Goal: Transaction & Acquisition: Purchase product/service

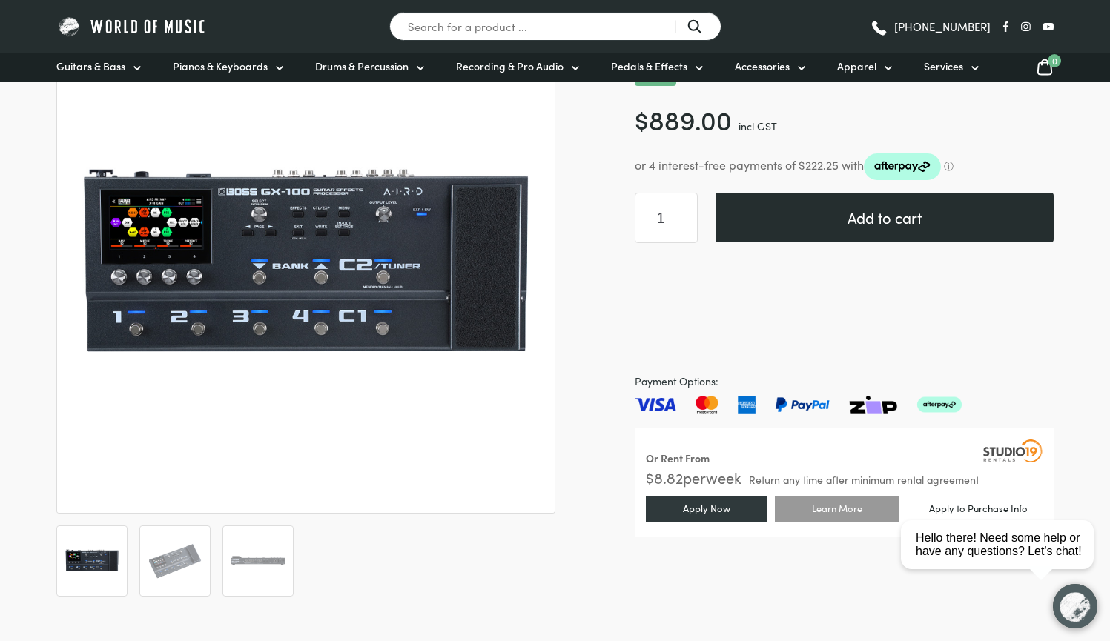
scroll to position [219, 0]
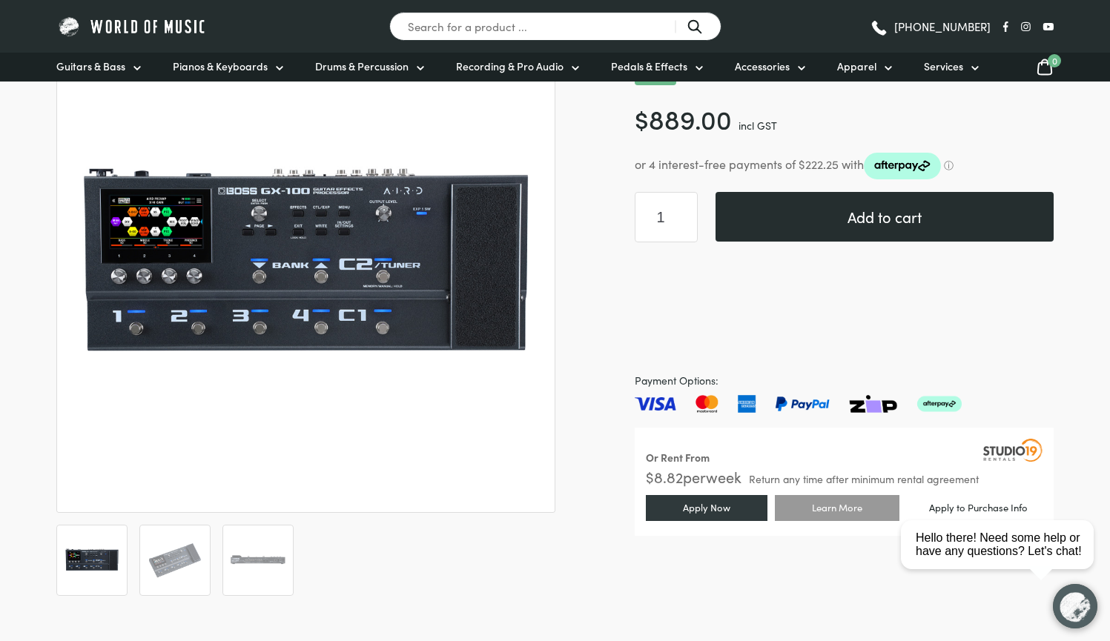
click at [795, 212] on button "Add to cart" at bounding box center [885, 217] width 338 height 50
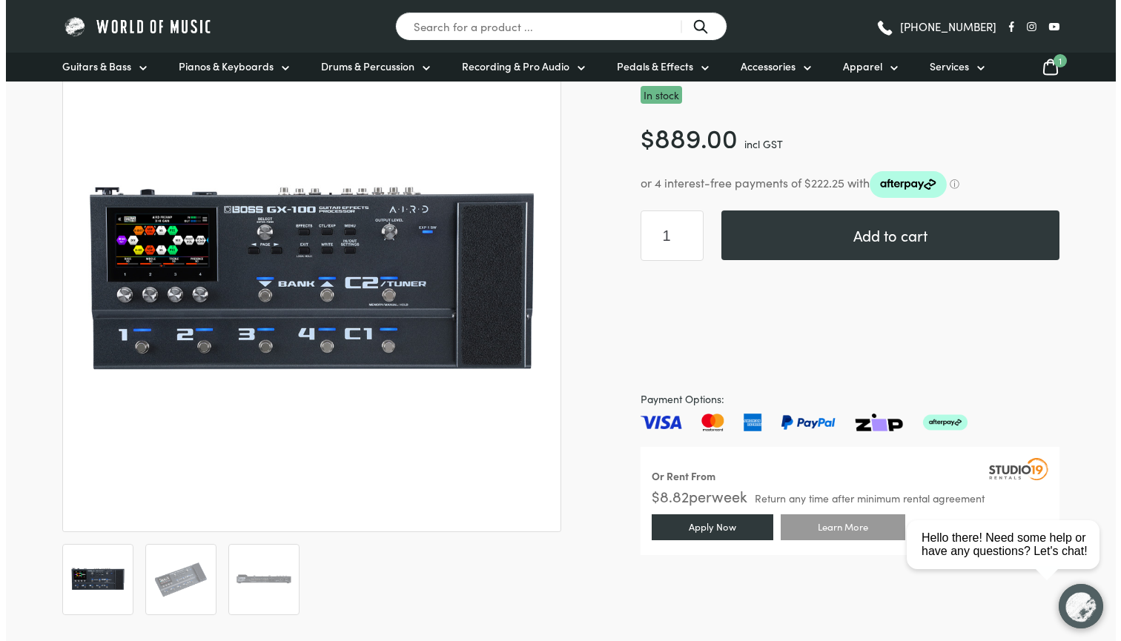
scroll to position [265, 0]
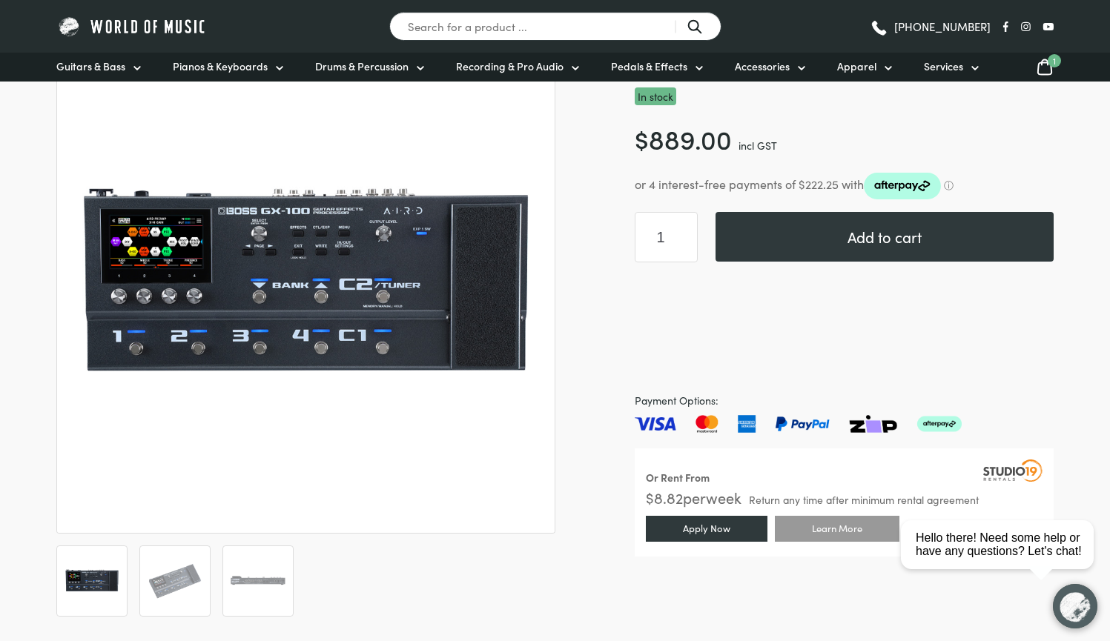
click at [1048, 60] on span "1" at bounding box center [1054, 60] width 13 height 13
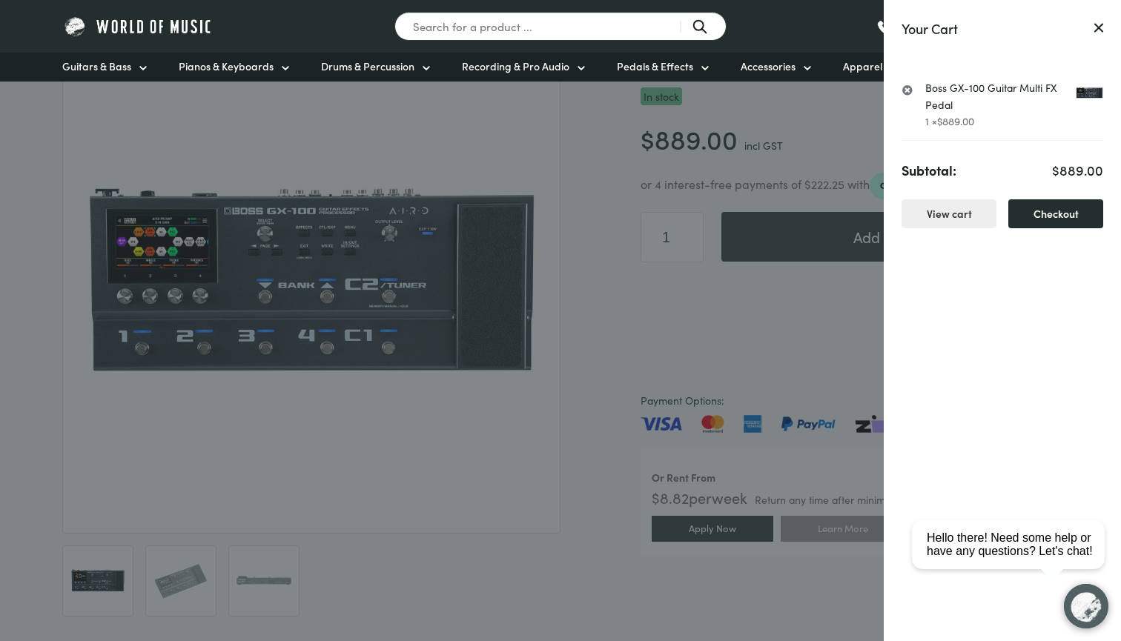
click at [1051, 207] on link "Checkout" at bounding box center [1055, 213] width 95 height 29
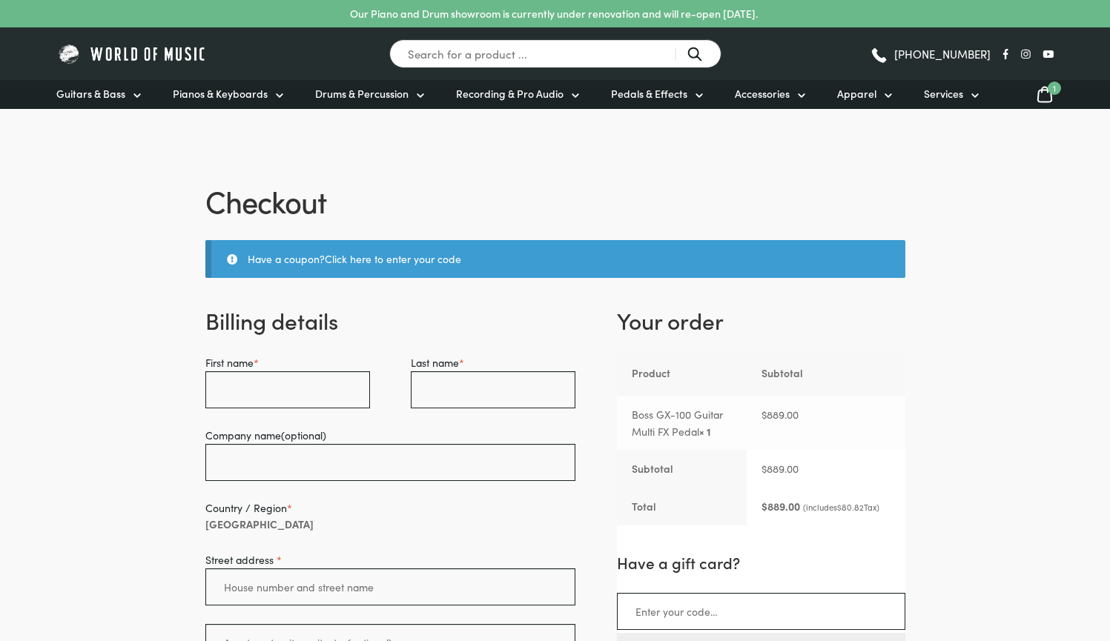
select select "VIC"
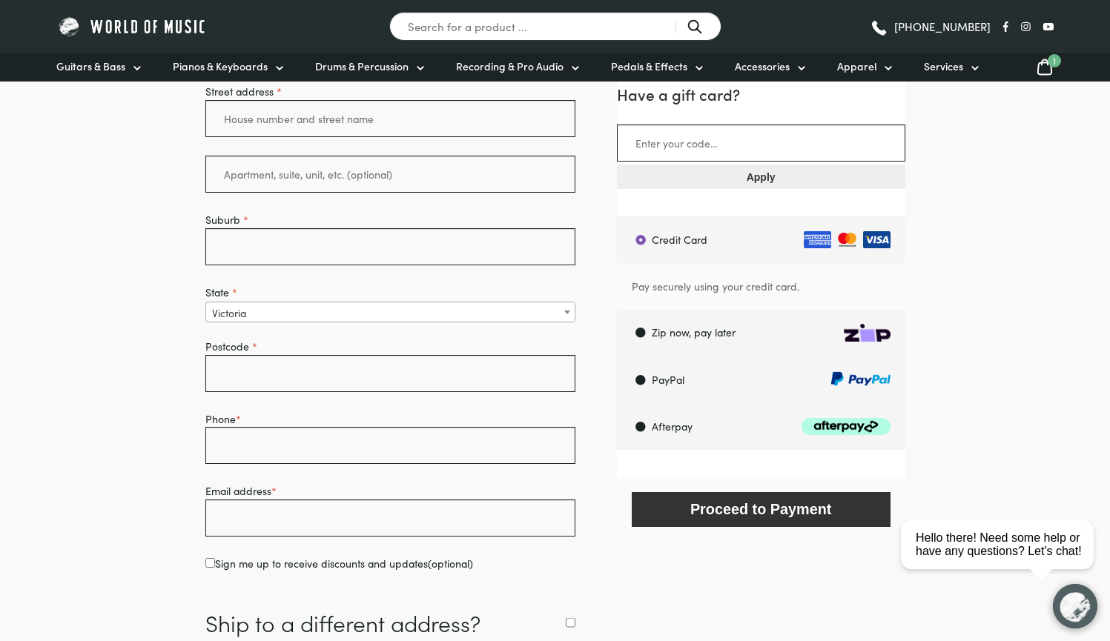
scroll to position [469, 0]
click at [638, 374] on label "PayPal" at bounding box center [763, 379] width 284 height 47
click at [617, 356] on input "PayPal" at bounding box center [616, 355] width 1 height 1
radio input "true"
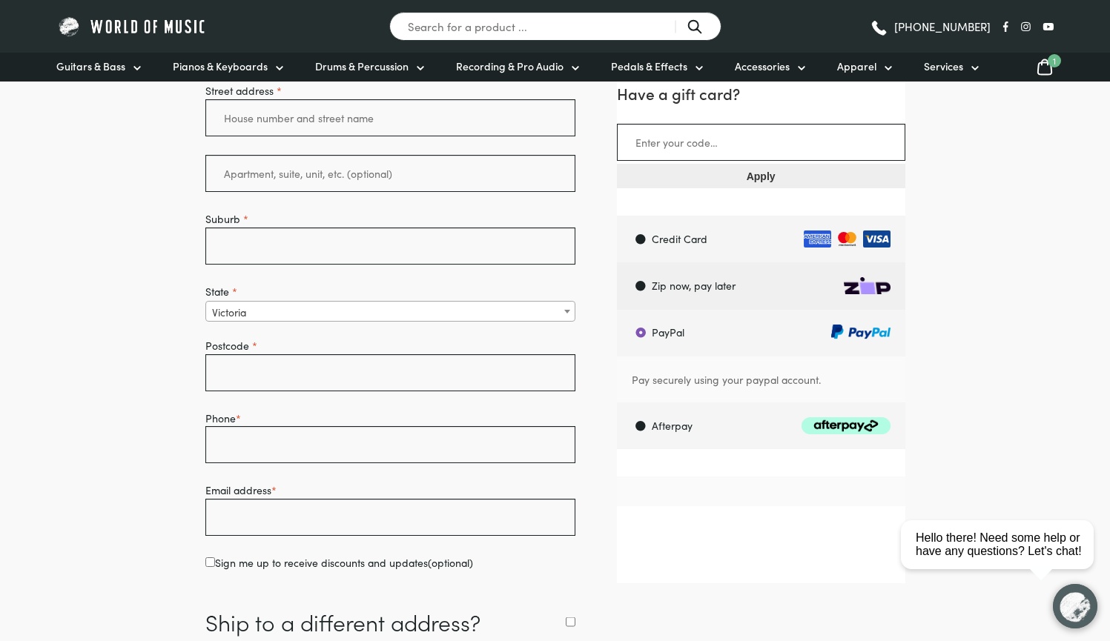
click at [646, 285] on label "Zip now, pay later" at bounding box center [763, 285] width 284 height 47
click at [617, 262] on input "Zip now, pay later" at bounding box center [616, 262] width 1 height 1
radio input "true"
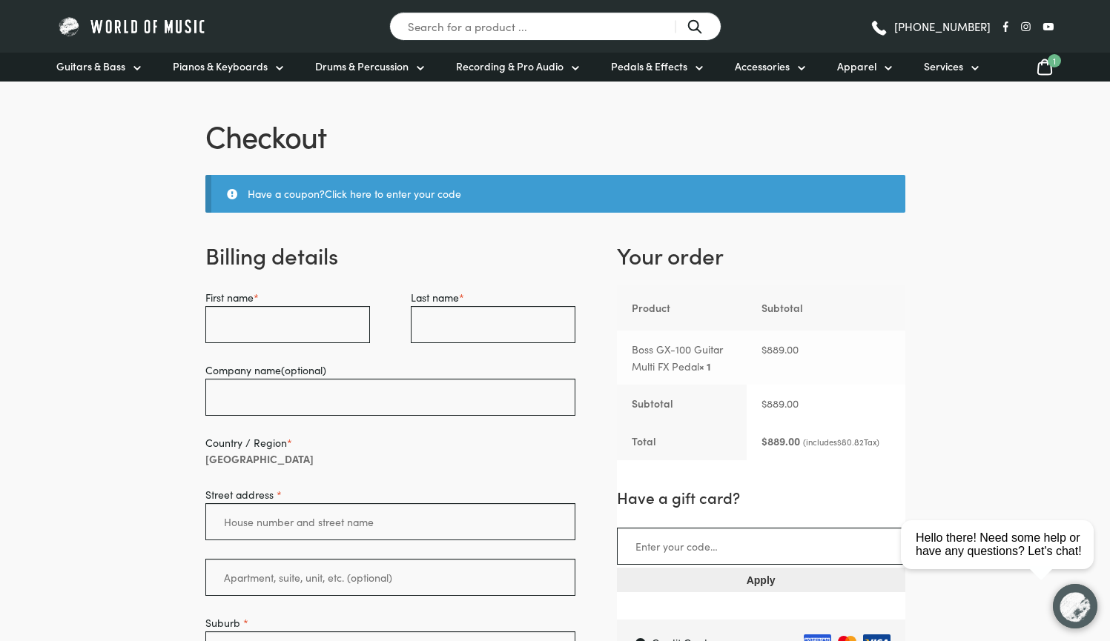
scroll to position [19, 0]
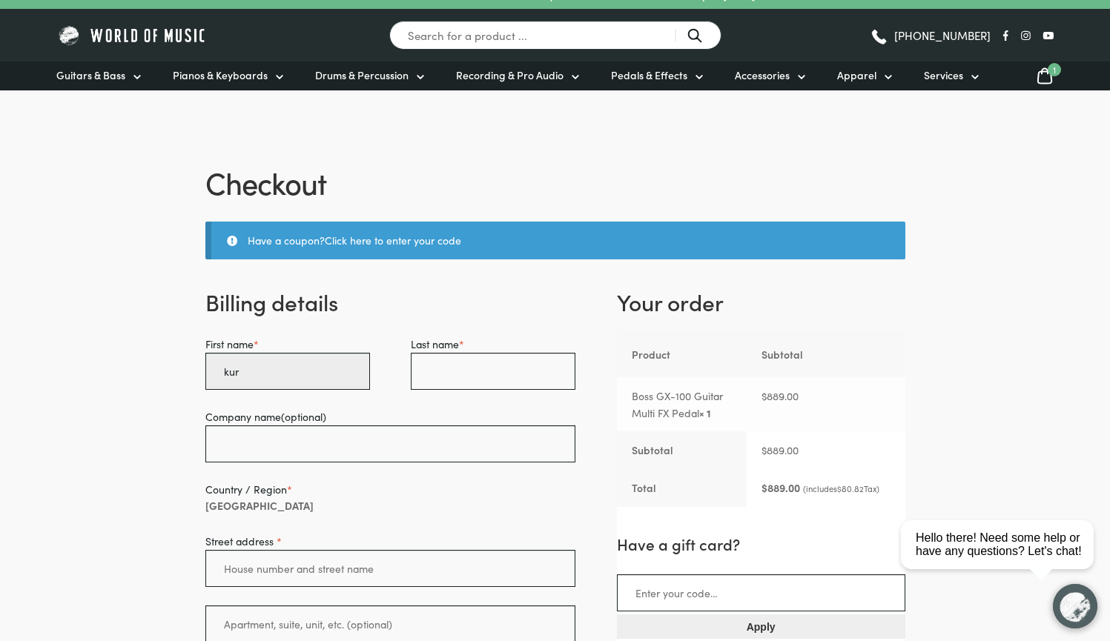
type input "kurt"
type input "Kurt"
type input "Lewicki"
type input "0432022528"
type input "[PERSON_NAME][EMAIL_ADDRESS][PERSON_NAME][DOMAIN_NAME]"
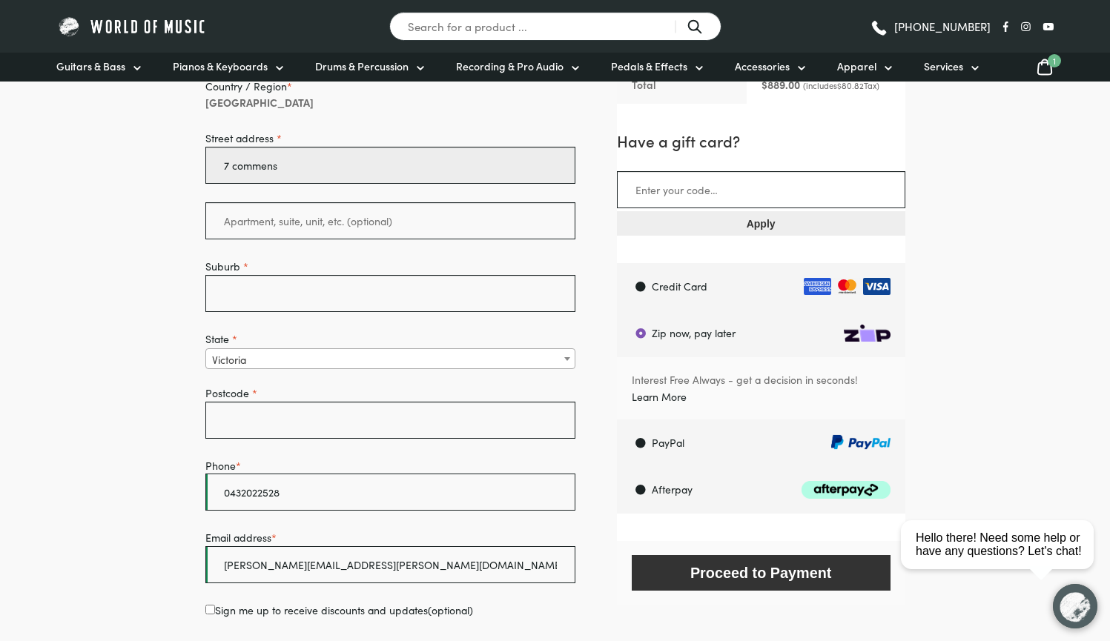
scroll to position [441, 0]
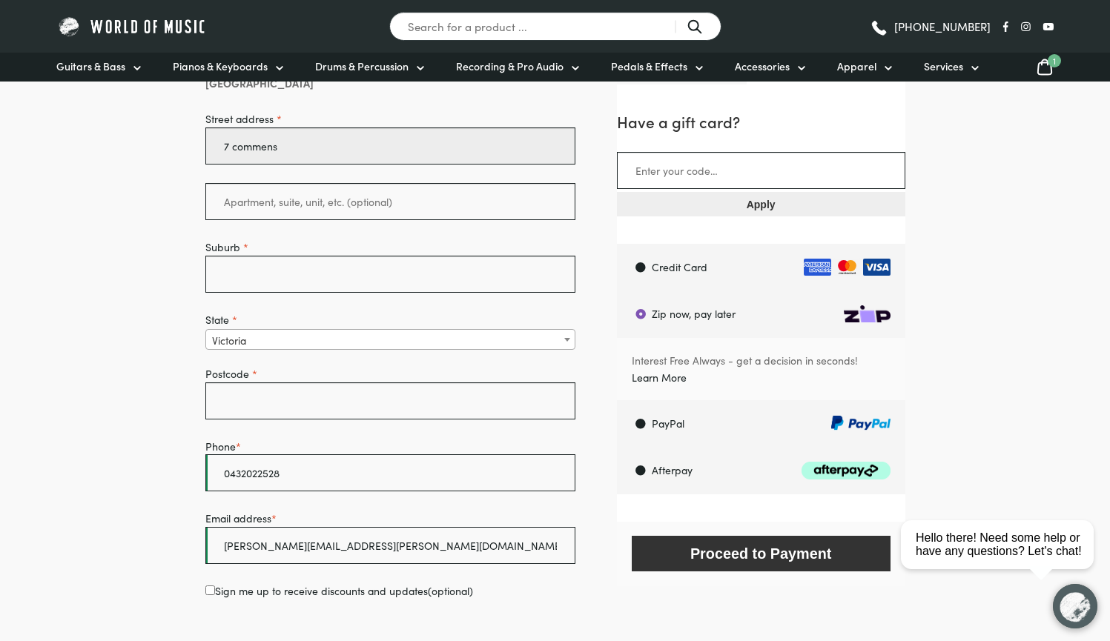
click at [440, 150] on input "7 commens" at bounding box center [390, 146] width 371 height 37
type input "[STREET_ADDRESS]"
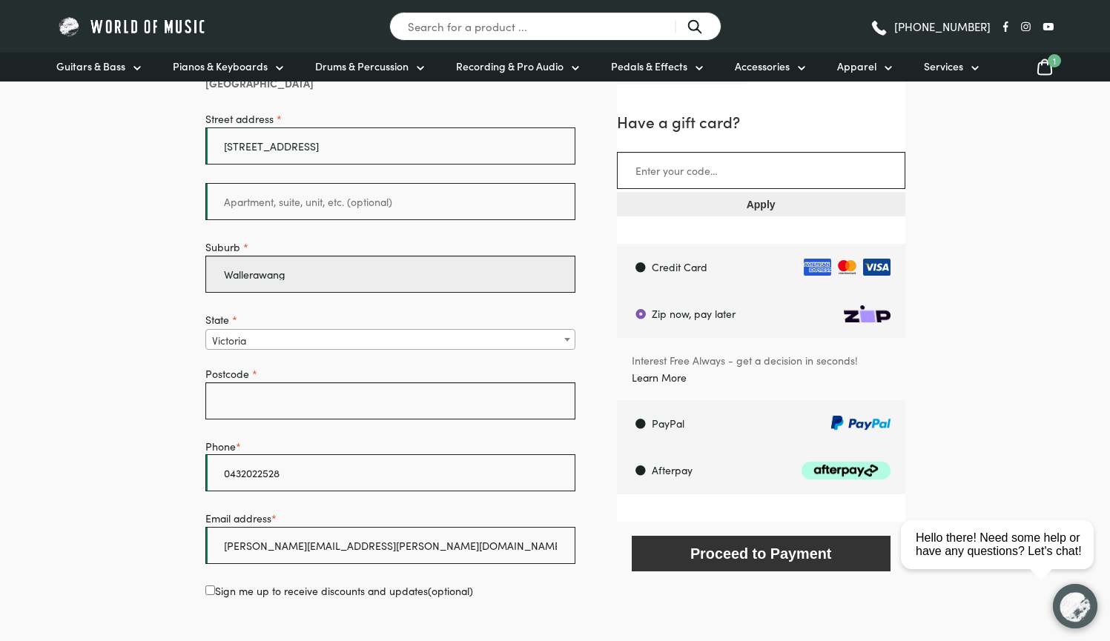
type input "Wallerawang"
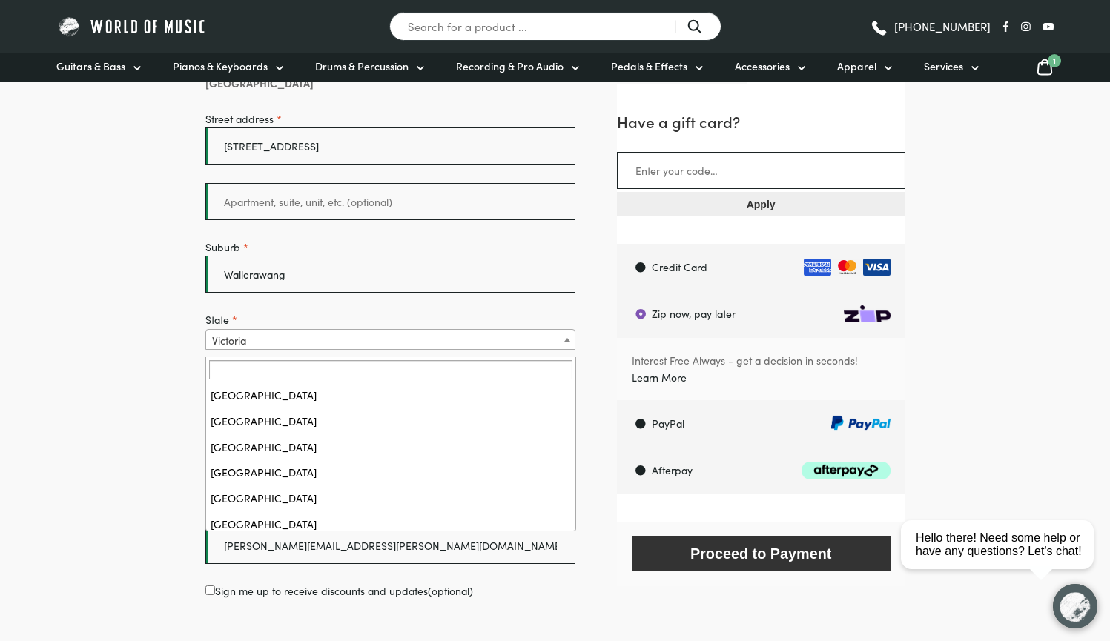
click at [507, 347] on span "Victoria" at bounding box center [390, 340] width 369 height 21
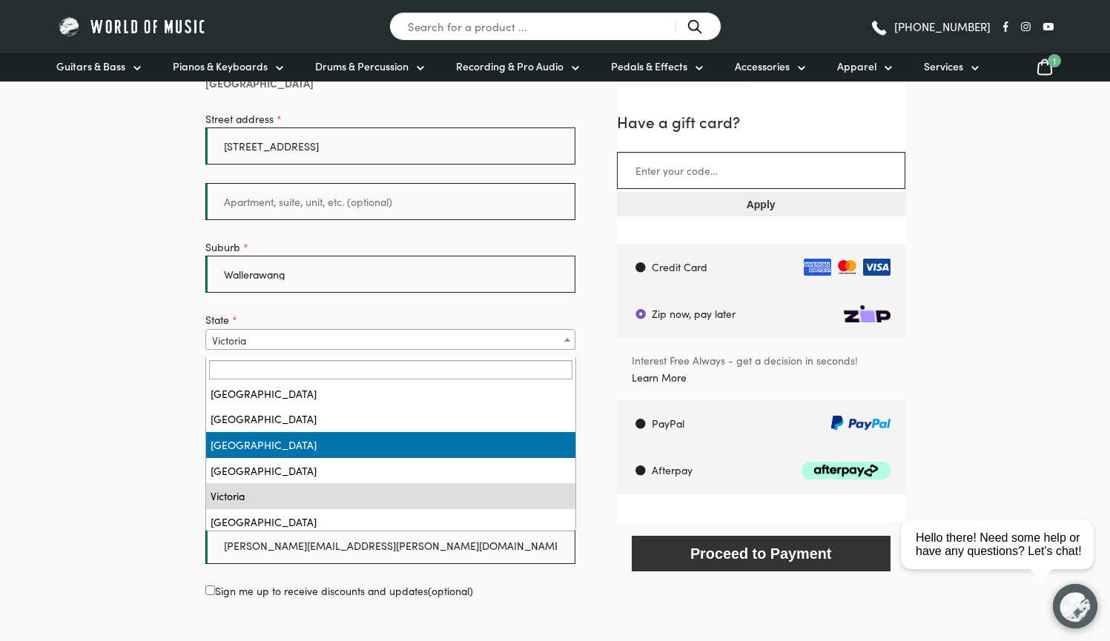
click at [564, 440] on ul "Australian Capital Territory New South Wales Northern Territory Queensland Sout…" at bounding box center [390, 457] width 369 height 148
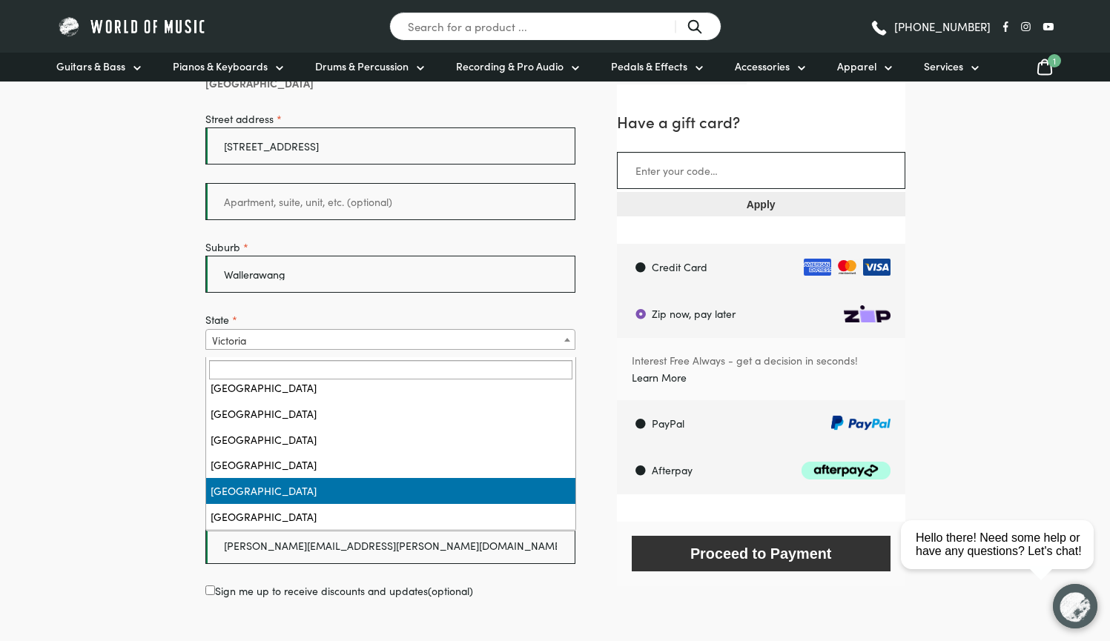
scroll to position [6, 0]
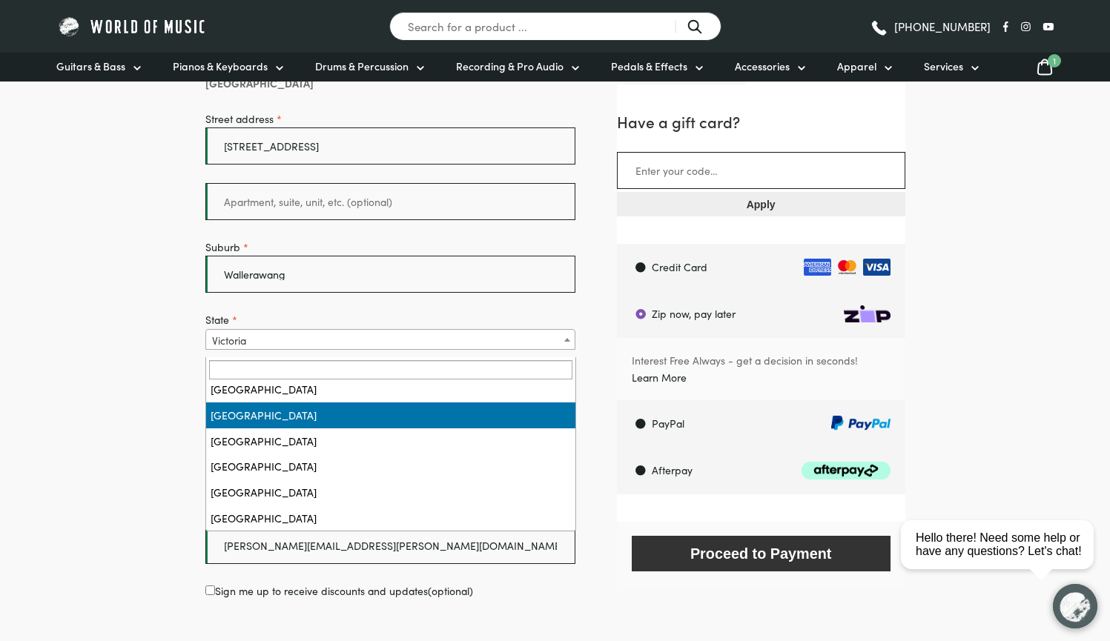
select select "NSW"
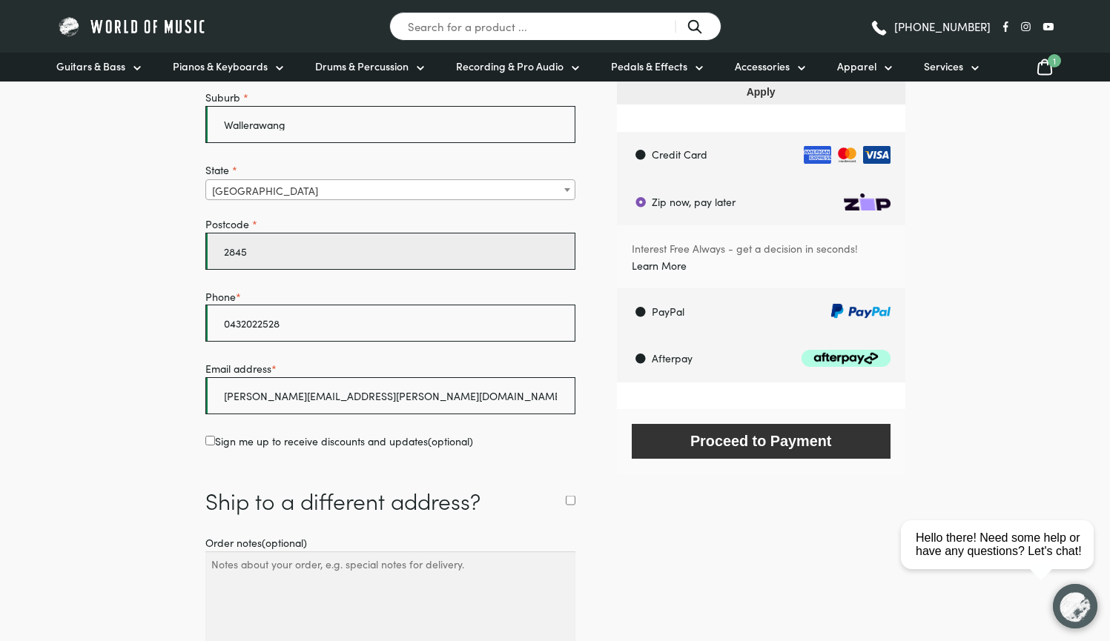
scroll to position [595, 0]
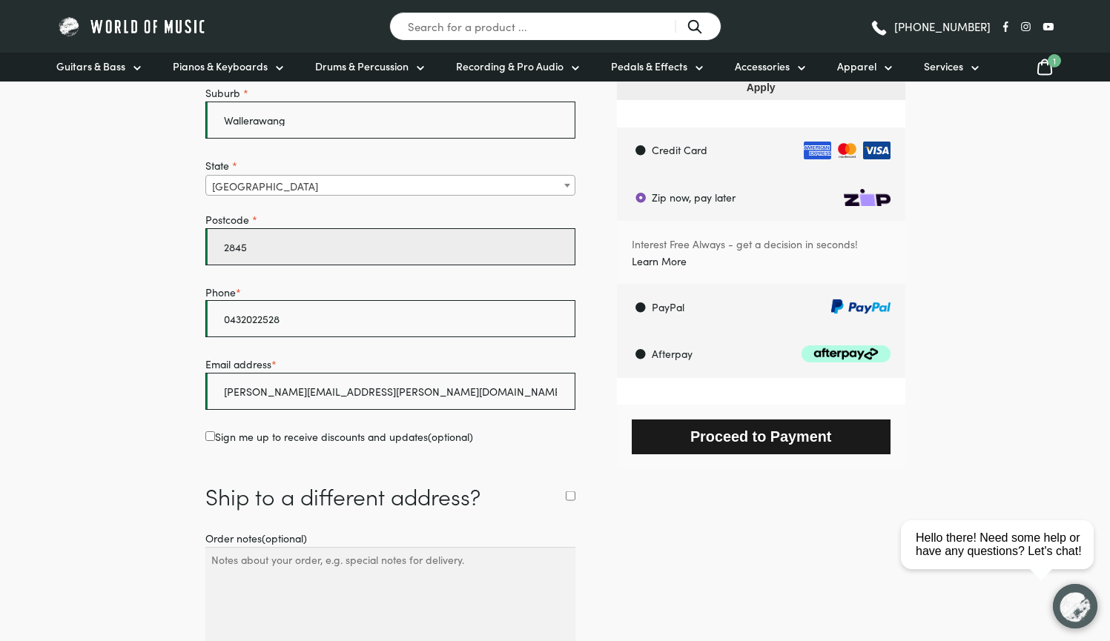
type input "2845"
click at [691, 437] on button "Proceed to Payment" at bounding box center [761, 437] width 259 height 35
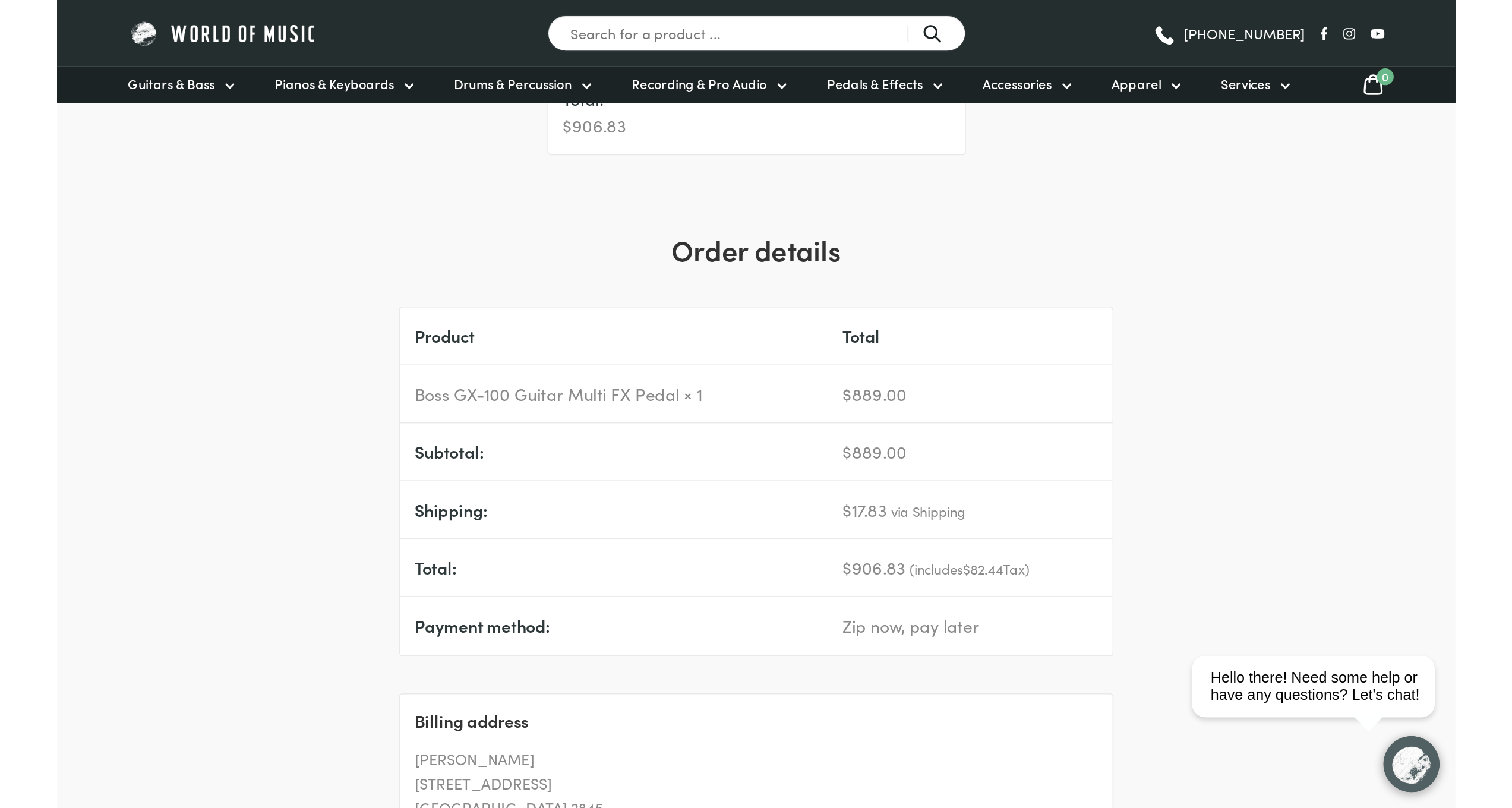
scroll to position [383, 0]
